Goal: Task Accomplishment & Management: Use online tool/utility

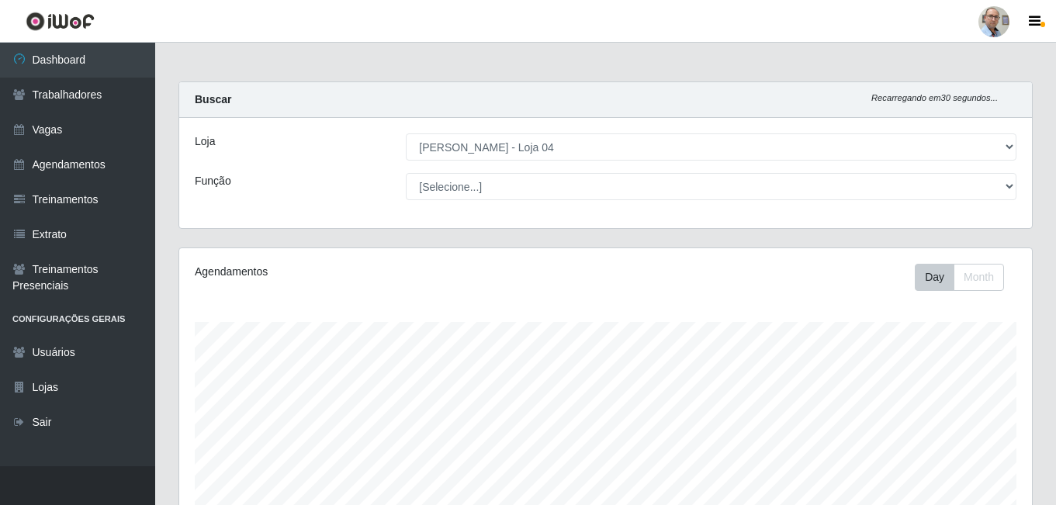
select select "251"
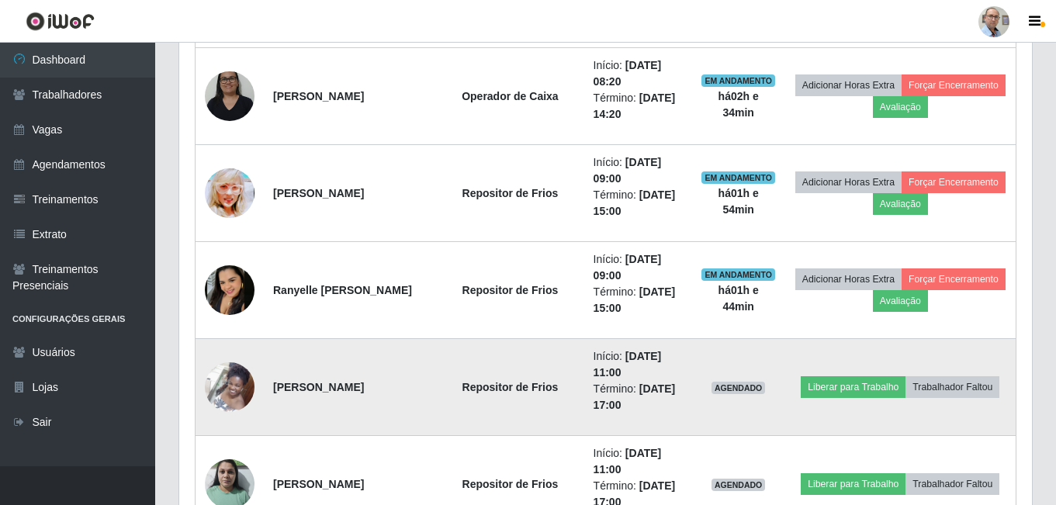
scroll to position [2498, 0]
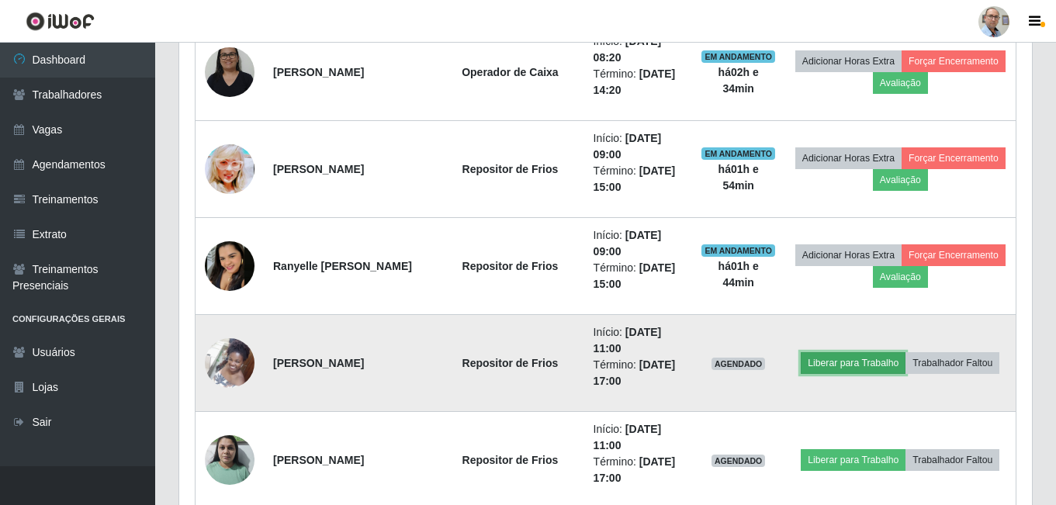
click at [905, 352] on button "Liberar para Trabalho" at bounding box center [852, 363] width 105 height 22
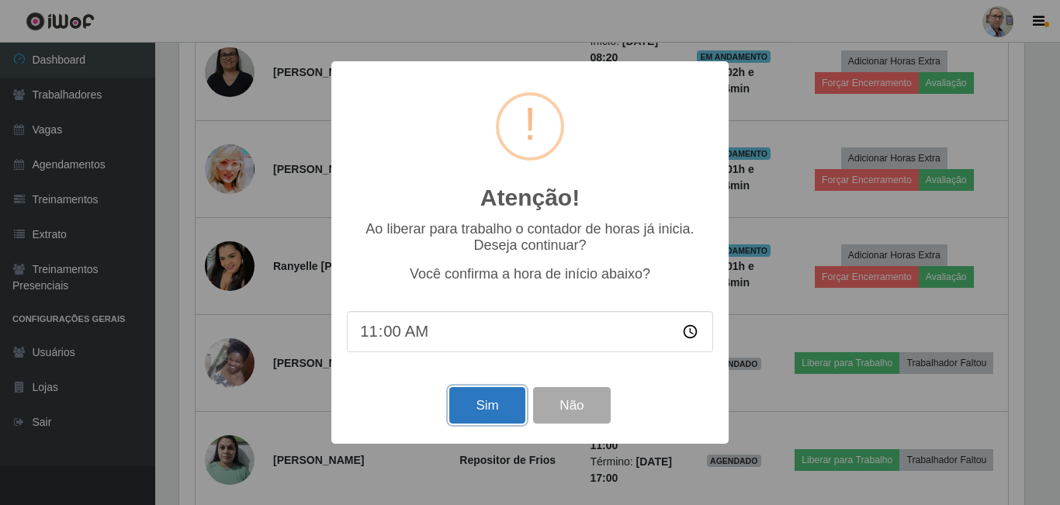
click at [486, 403] on button "Sim" at bounding box center [486, 405] width 75 height 36
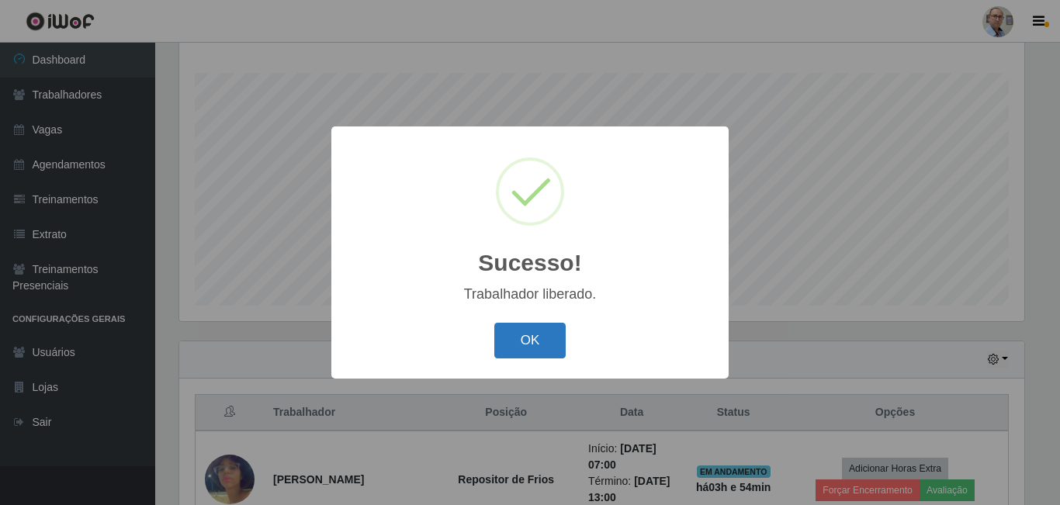
click at [551, 341] on button "OK" at bounding box center [530, 341] width 72 height 36
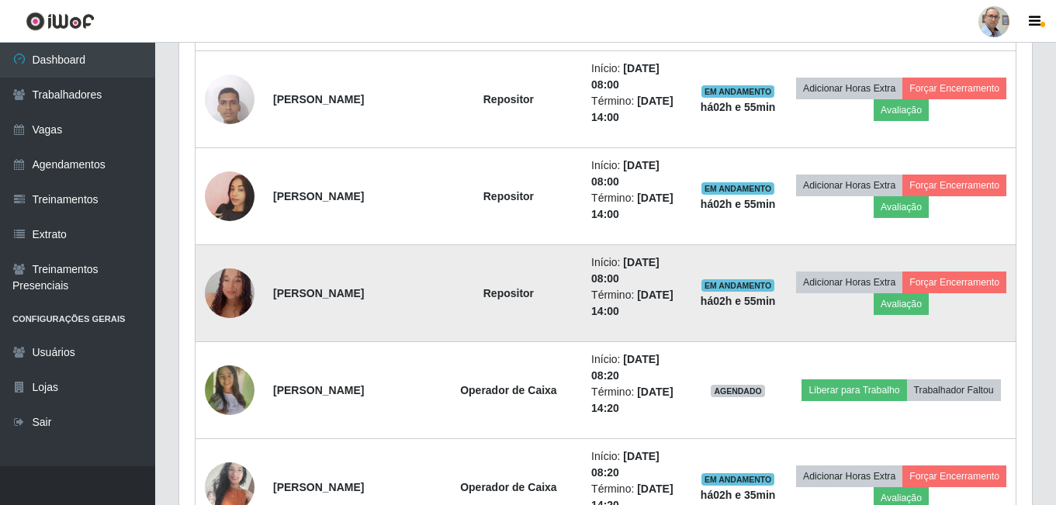
scroll to position [1645, 0]
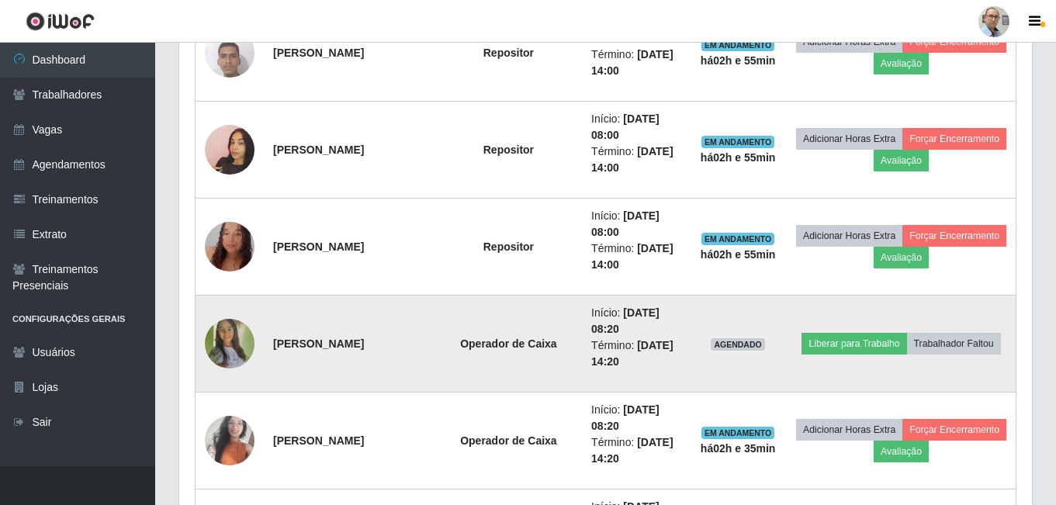
click at [231, 352] on img at bounding box center [230, 344] width 50 height 110
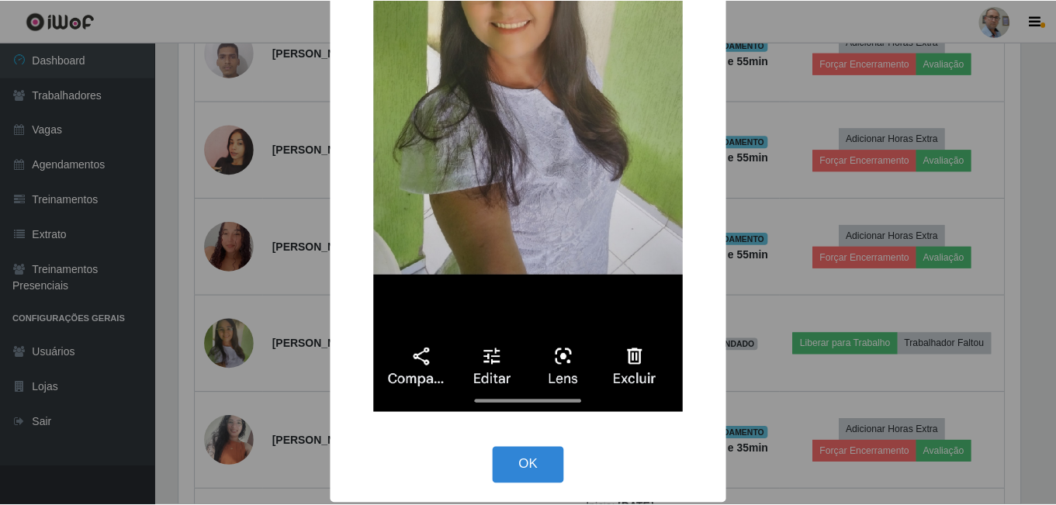
scroll to position [320, 0]
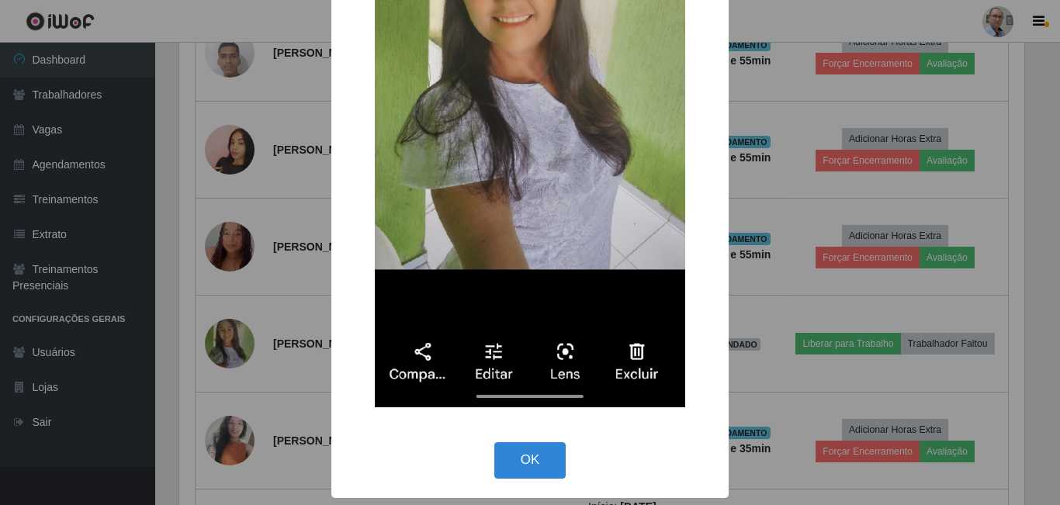
click at [523, 462] on button "OK" at bounding box center [530, 460] width 72 height 36
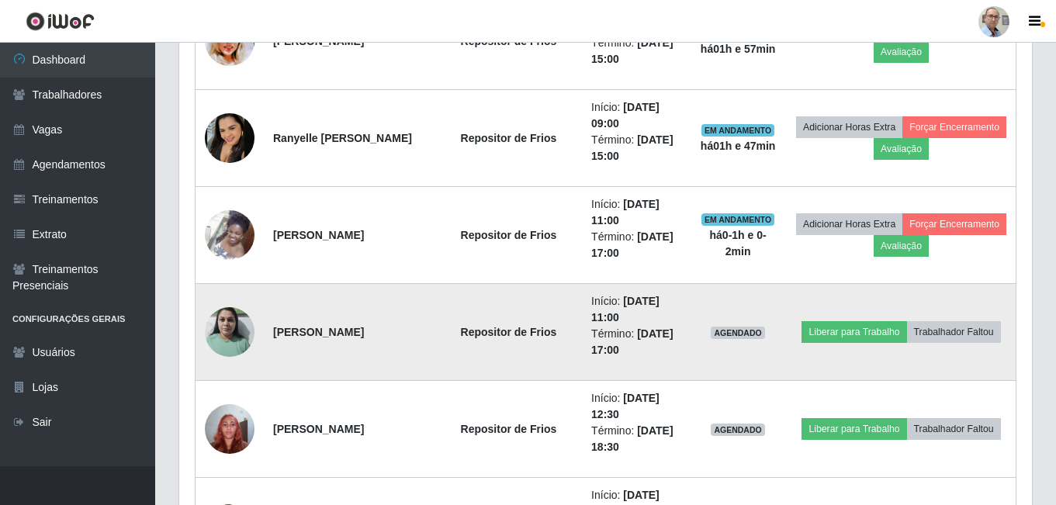
scroll to position [2653, 0]
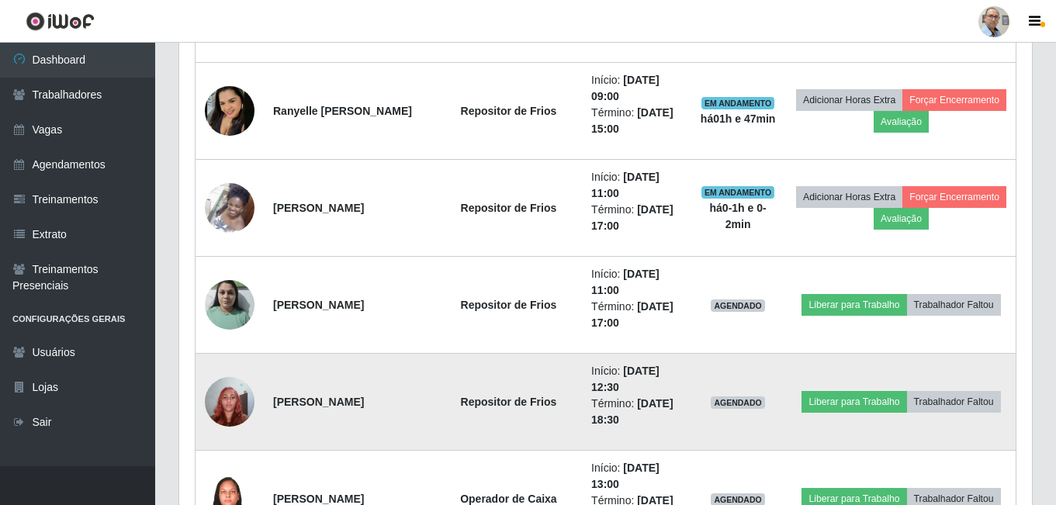
click at [218, 408] on img at bounding box center [230, 401] width 50 height 66
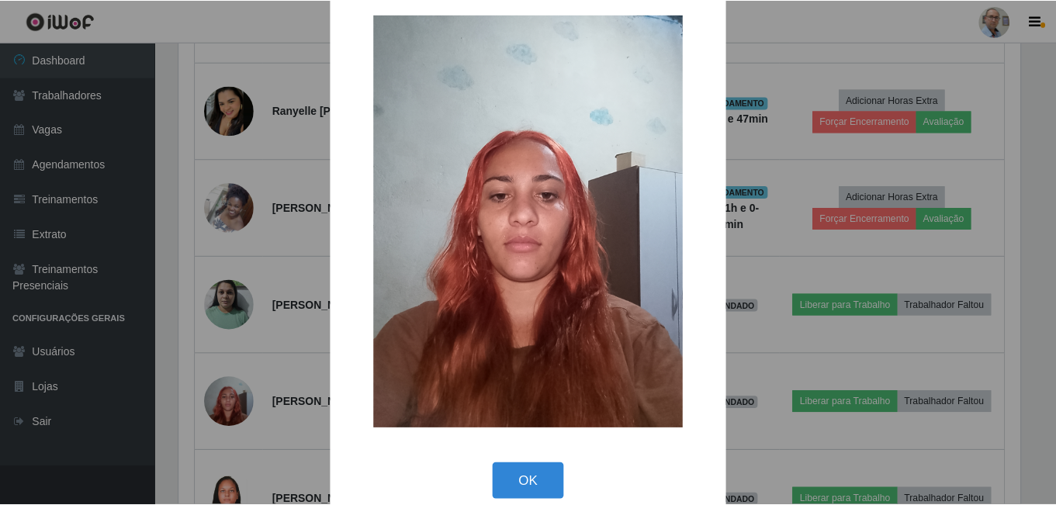
scroll to position [44, 0]
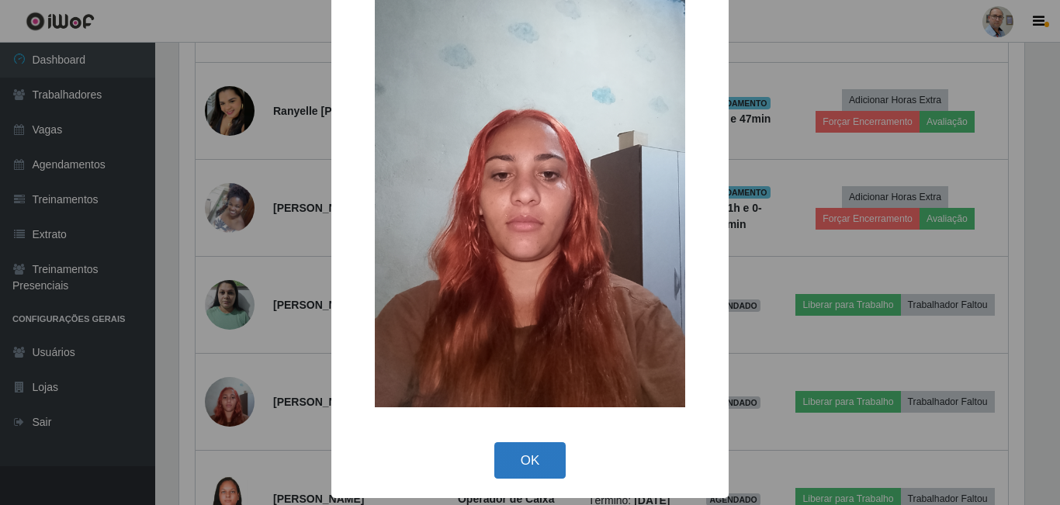
click at [527, 460] on button "OK" at bounding box center [530, 460] width 72 height 36
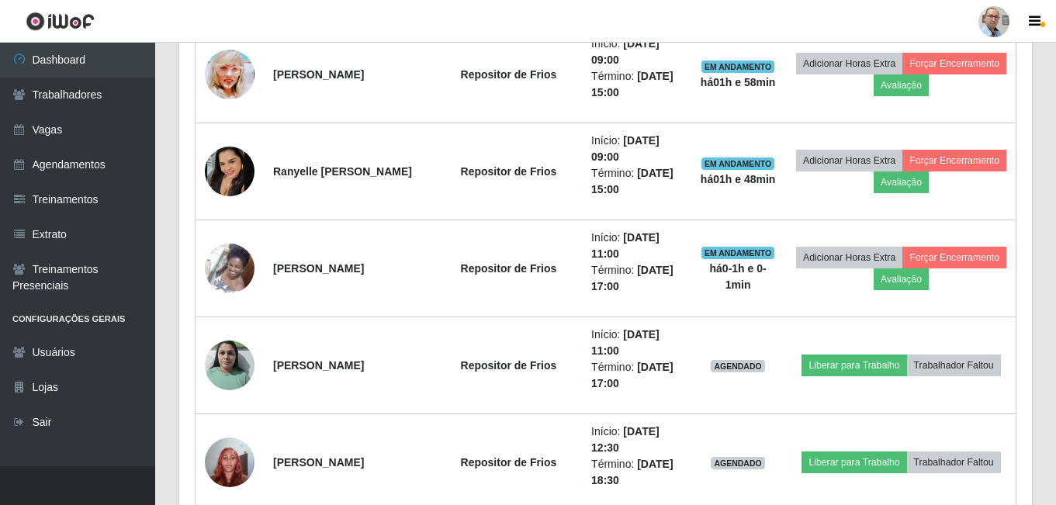
scroll to position [2576, 0]
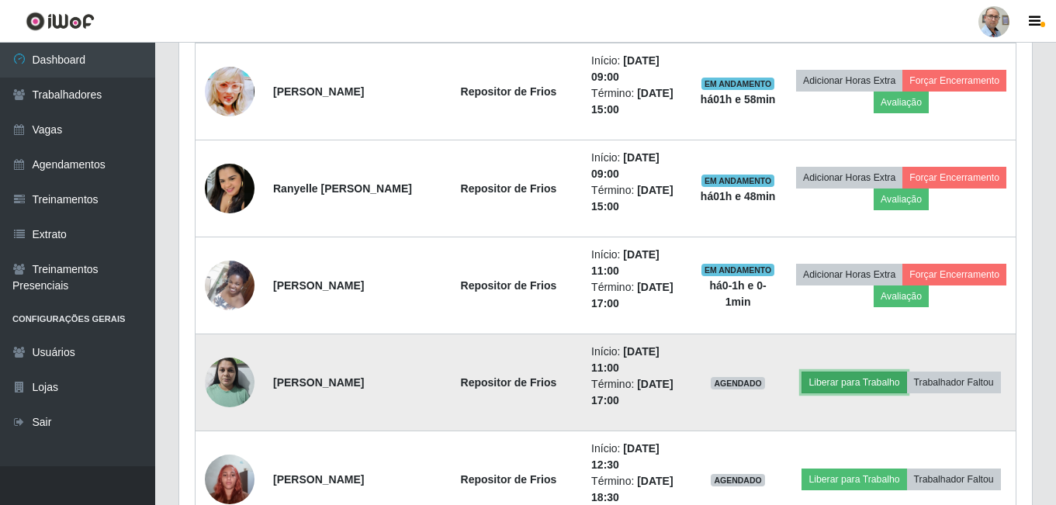
click at [906, 372] on button "Liberar para Trabalho" at bounding box center [853, 383] width 105 height 22
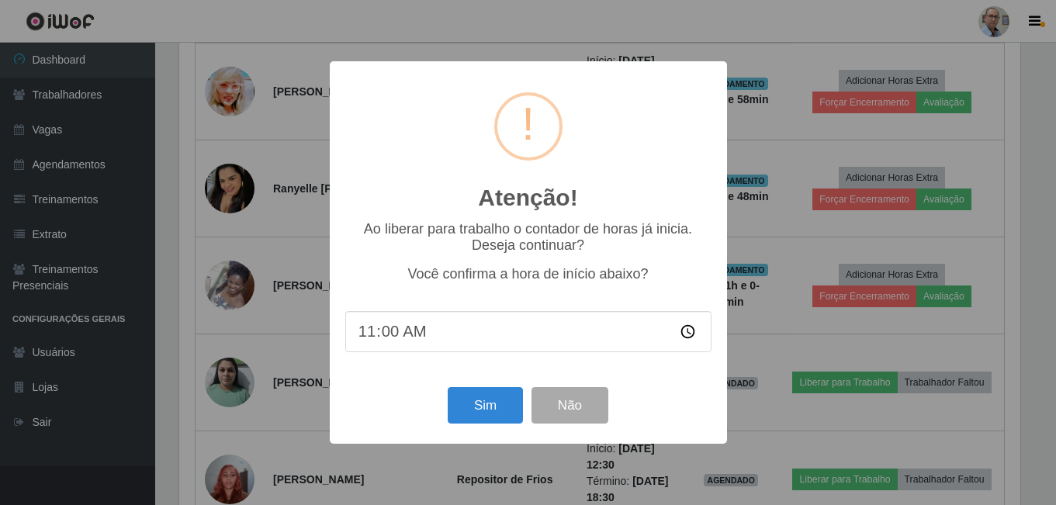
scroll to position [322, 845]
click at [486, 405] on button "Sim" at bounding box center [486, 405] width 75 height 36
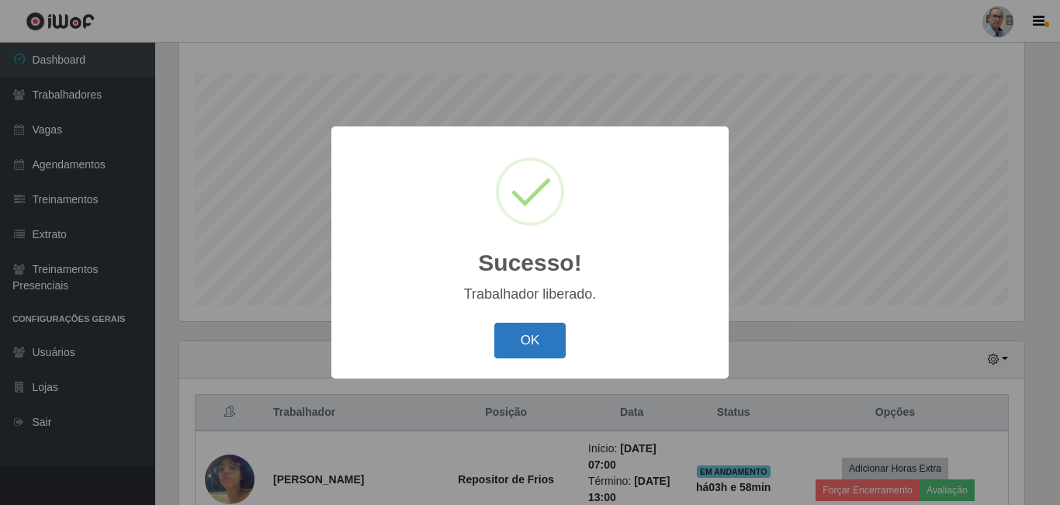
click at [536, 343] on button "OK" at bounding box center [530, 341] width 72 height 36
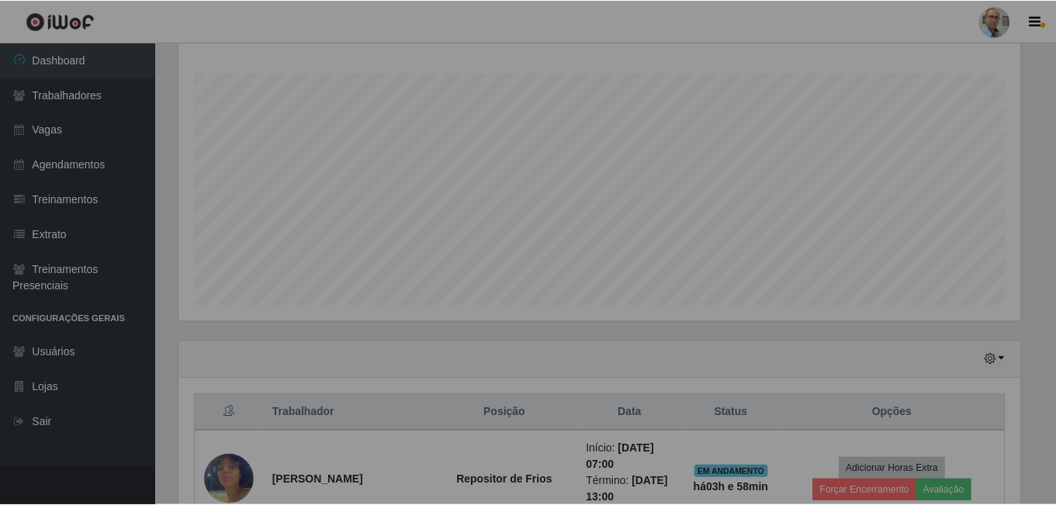
scroll to position [322, 852]
